Goal: Find specific page/section: Find specific page/section

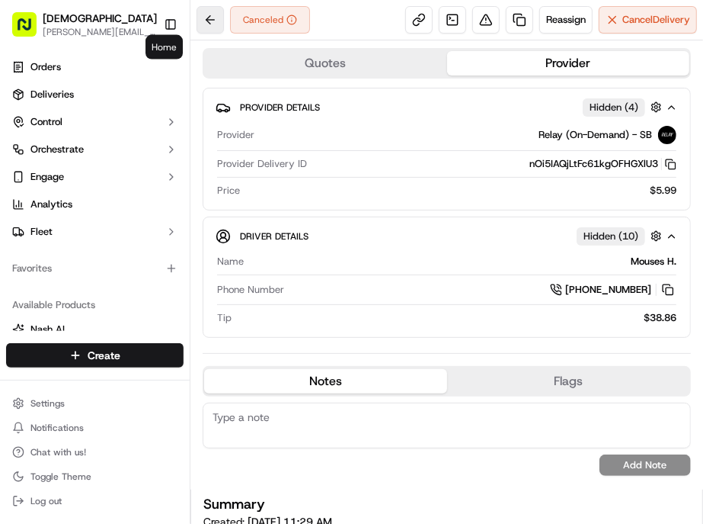
click at [197, 15] on button at bounding box center [210, 19] width 27 height 27
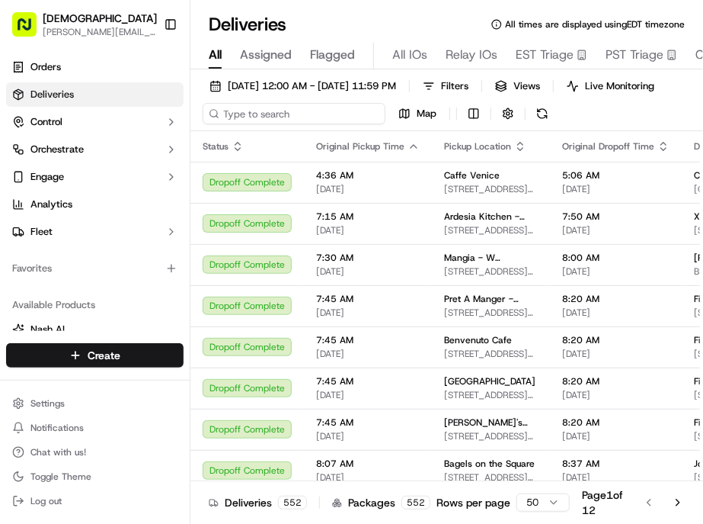
click at [219, 103] on input at bounding box center [294, 113] width 183 height 21
paste input "Joseph Brunetti"
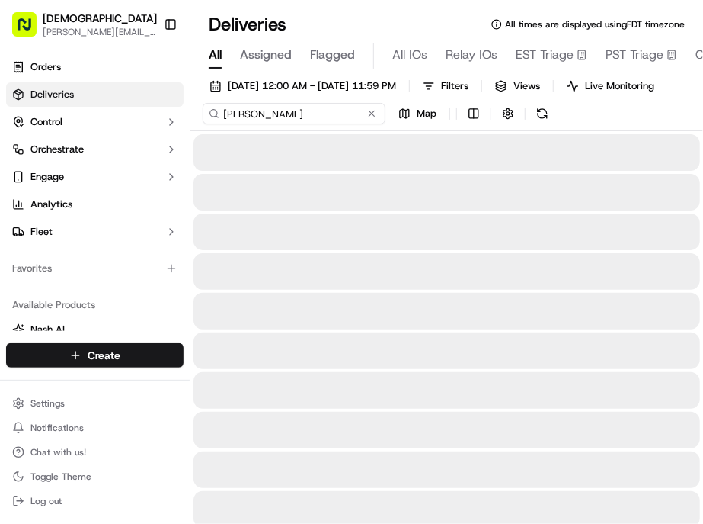
type input "Joseph Brunetti"
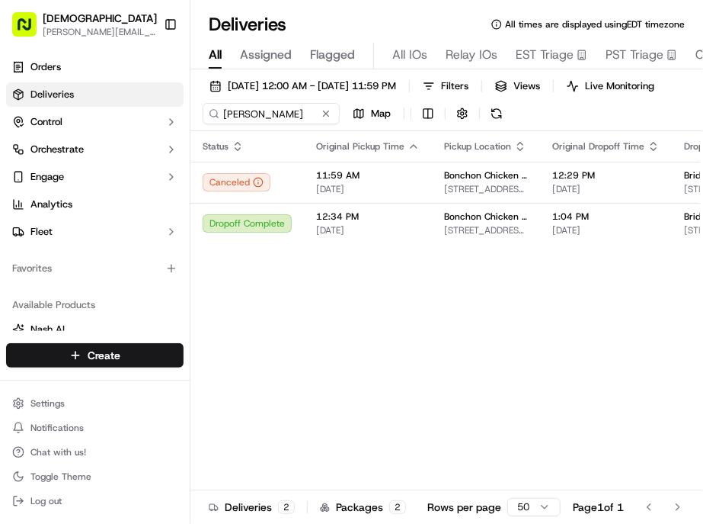
click at [443, 492] on div "Deliveries 2 Packages 2 Rows per page 50 Page 1 of 1 Go to first page Go to pre…" at bounding box center [447, 506] width 513 height 34
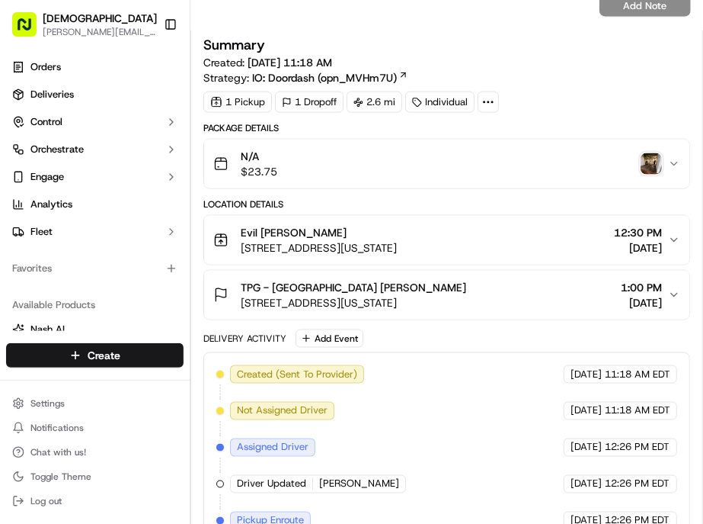
scroll to position [592, 0]
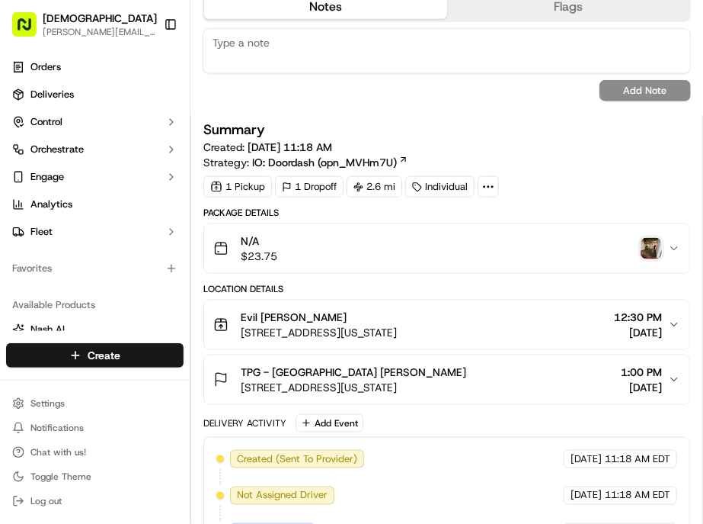
click at [651, 238] on img "button" at bounding box center [651, 248] width 21 height 21
